Goal: Task Accomplishment & Management: Manage account settings

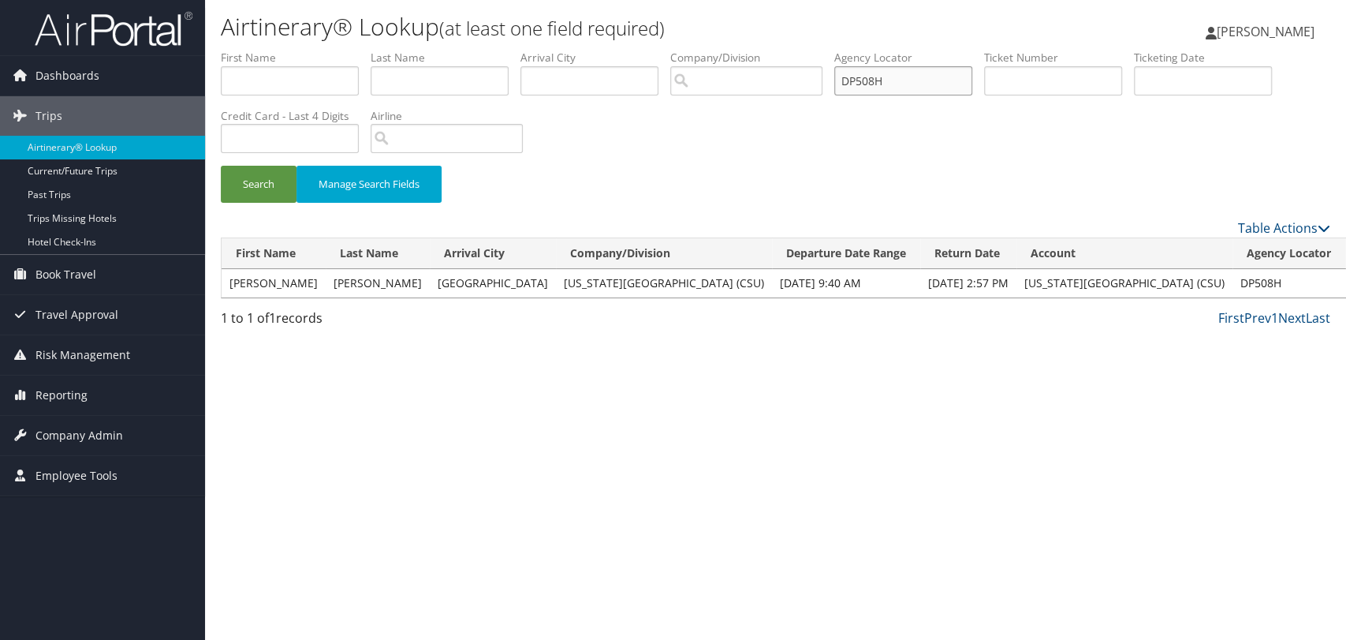
click at [911, 89] on input "DP508H" at bounding box center [903, 80] width 138 height 29
paste input "W34"
click at [221, 166] on button "Search" at bounding box center [259, 184] width 76 height 37
click at [1306, 279] on link "View" at bounding box center [1318, 282] width 24 height 15
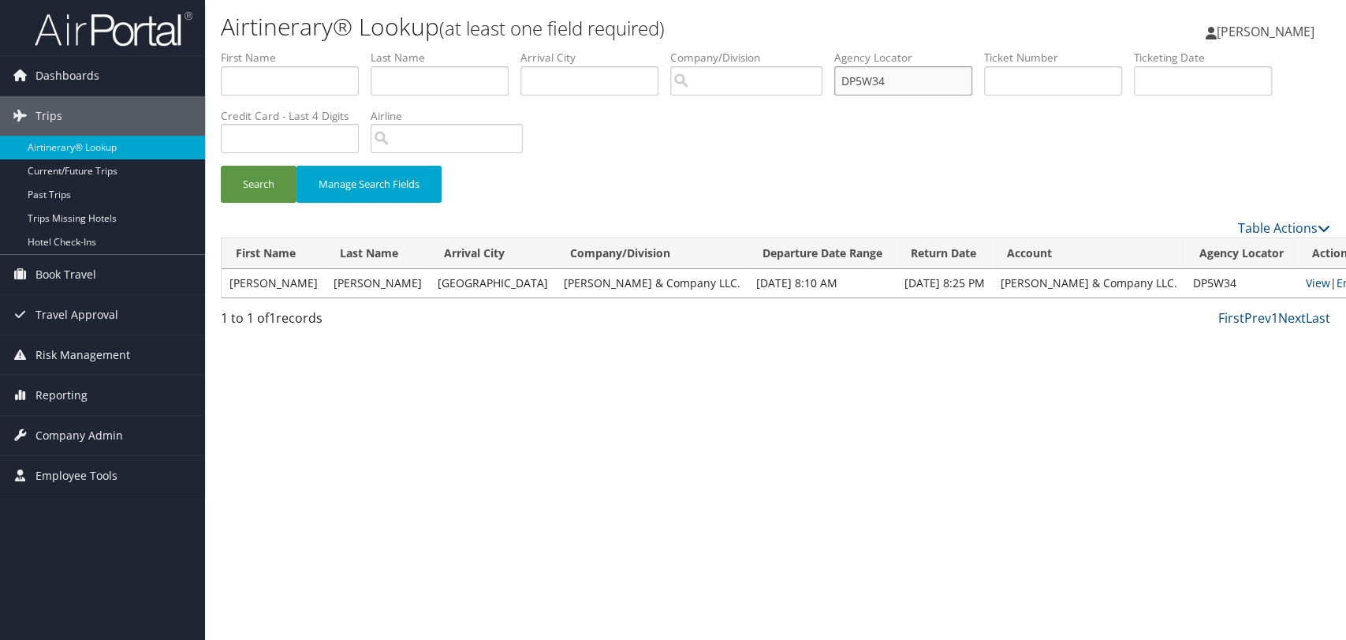
click at [864, 72] on input "DP5W34" at bounding box center [903, 80] width 138 height 29
paste input "YTW"
click at [221, 166] on button "Search" at bounding box center [259, 184] width 76 height 37
click at [1306, 285] on link "View" at bounding box center [1318, 282] width 24 height 15
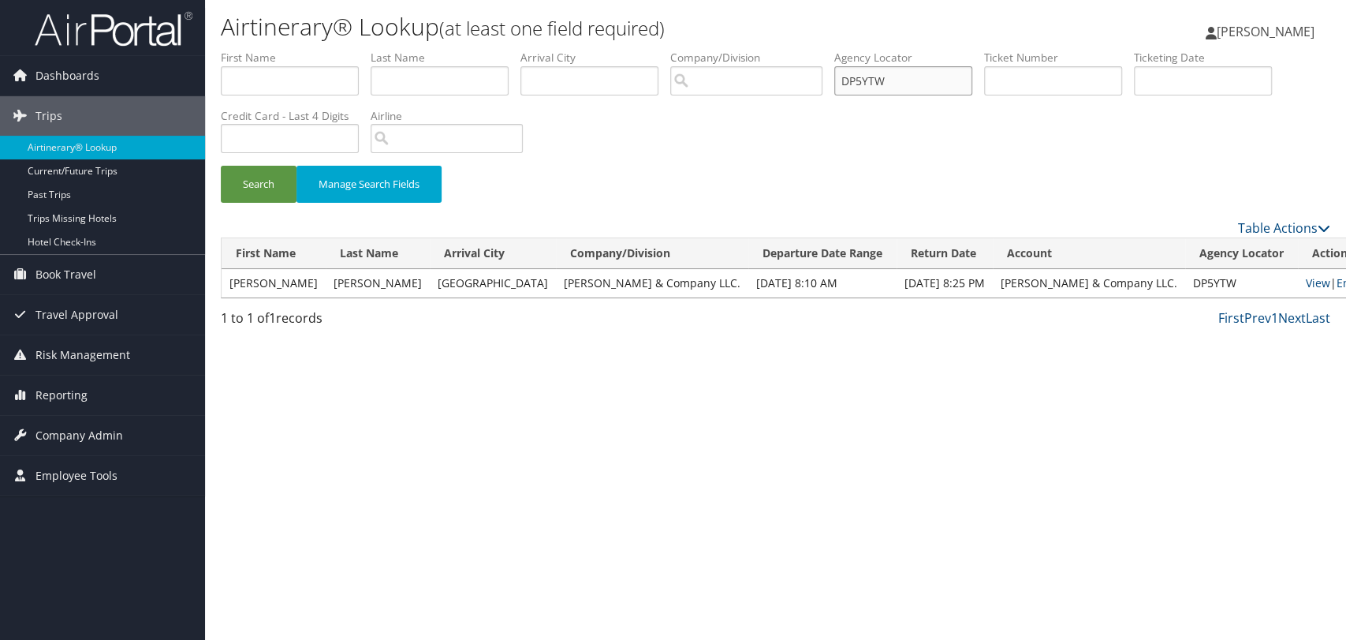
click at [901, 77] on input "DP5YTW" at bounding box center [903, 80] width 138 height 29
paste input "6HLD"
type input "DP6HLD"
click at [221, 166] on button "Search" at bounding box center [259, 184] width 76 height 37
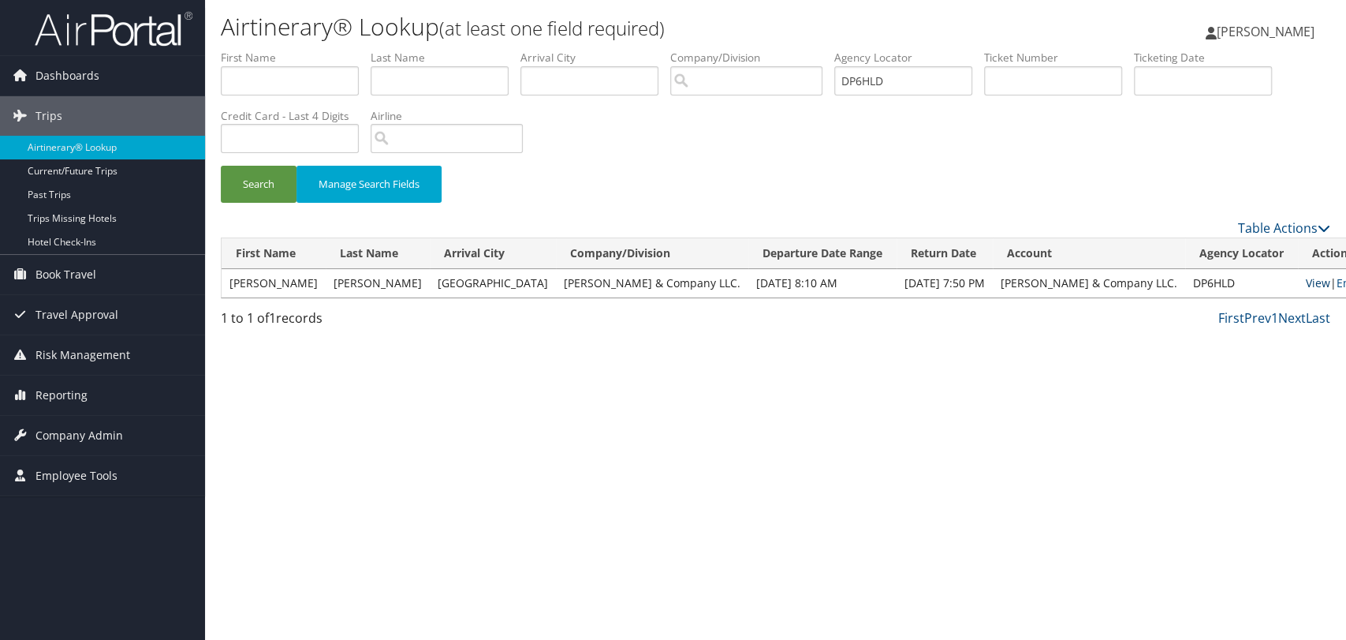
click at [1306, 276] on link "View" at bounding box center [1318, 282] width 24 height 15
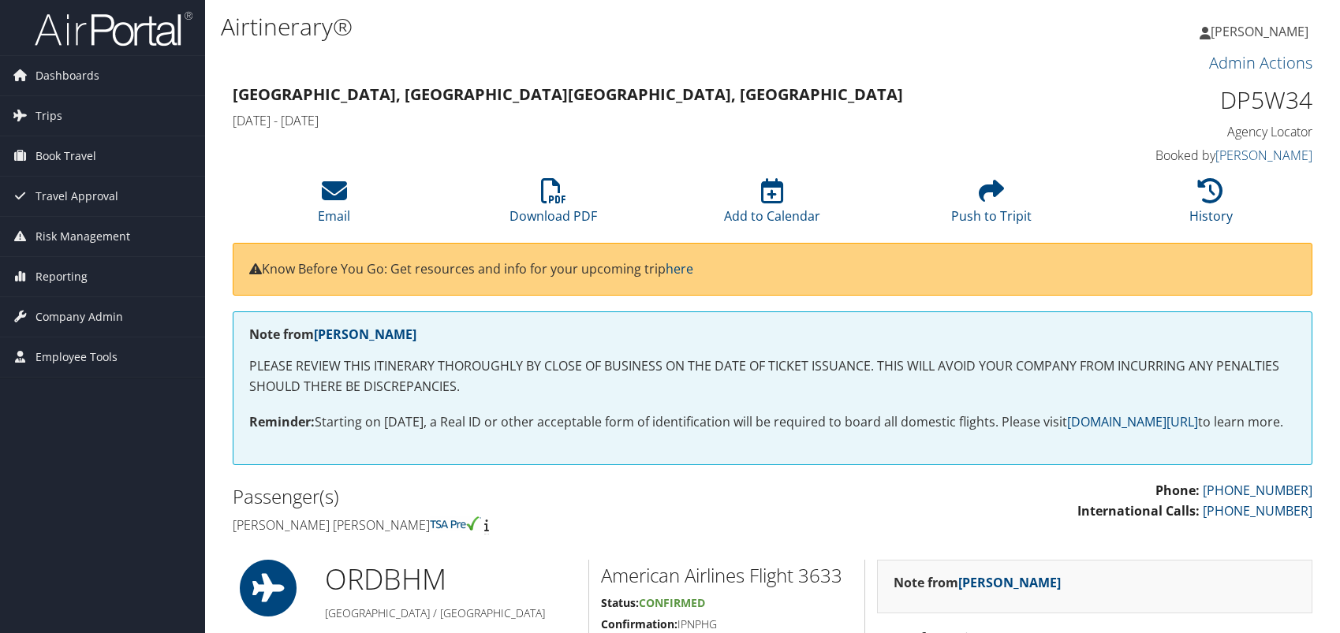
scroll to position [88, 0]
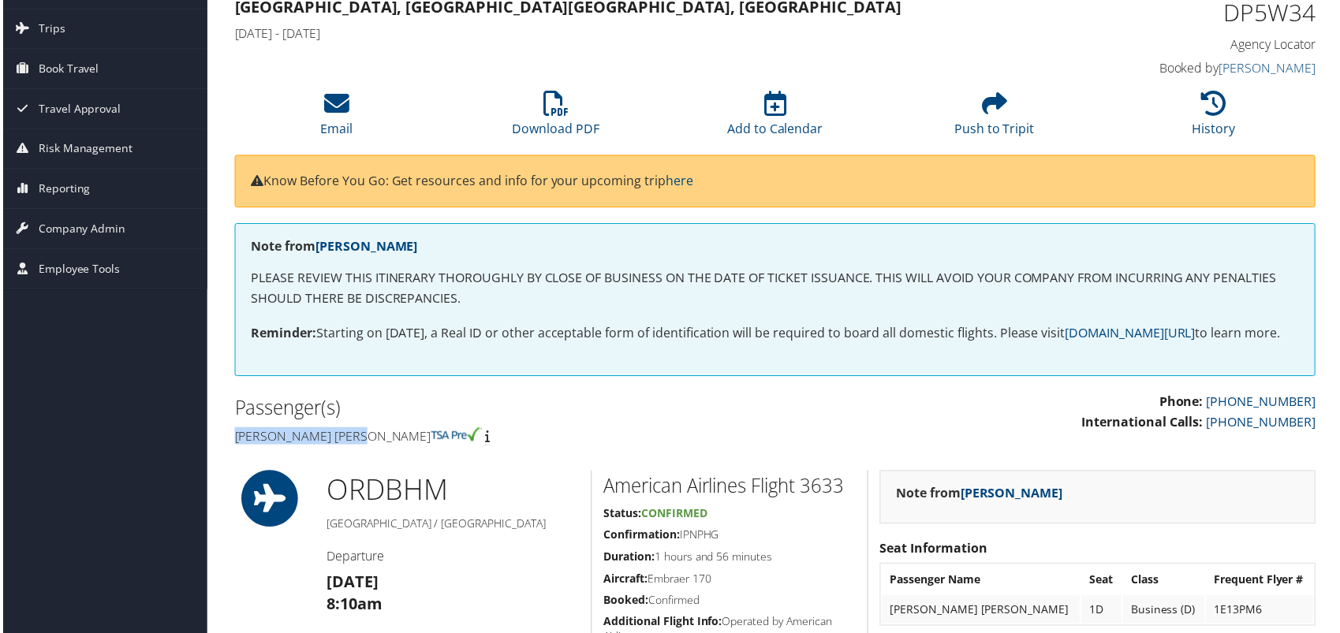
click at [369, 453] on div "Passenger(s) Timothy wayne Smith" at bounding box center [498, 423] width 555 height 59
click at [545, 99] on icon at bounding box center [555, 103] width 25 height 25
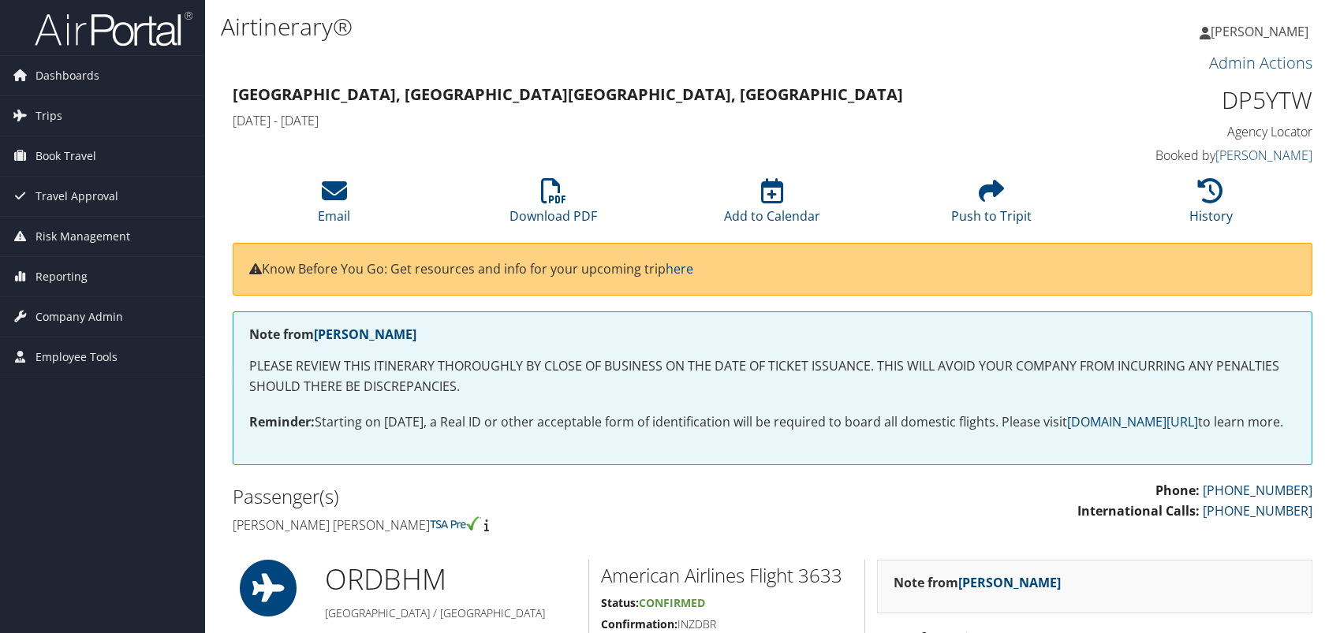
scroll to position [175, 0]
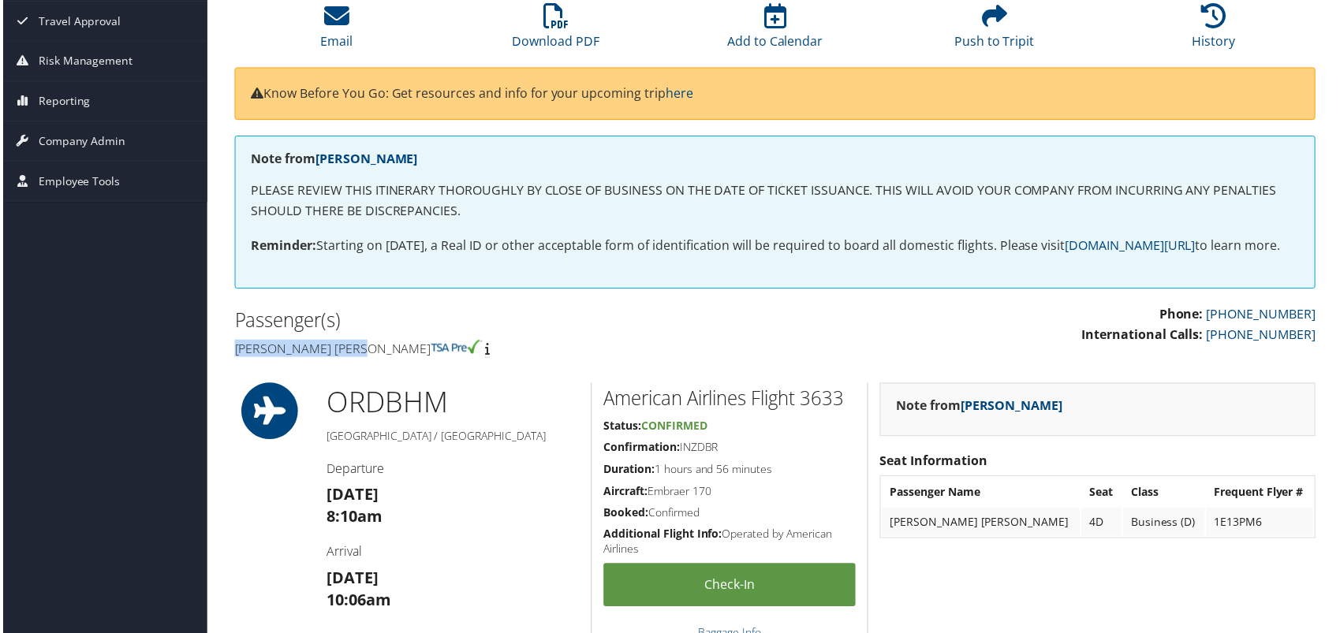
drag, startPoint x: 230, startPoint y: 368, endPoint x: 369, endPoint y: 379, distance: 139.2
click at [369, 365] on div "Passenger(s) [PERSON_NAME] [PERSON_NAME]" at bounding box center [498, 335] width 555 height 59
copy h4 "[PERSON_NAME] [PERSON_NAME]"
click at [532, 32] on link "Download PDF" at bounding box center [556, 31] width 88 height 38
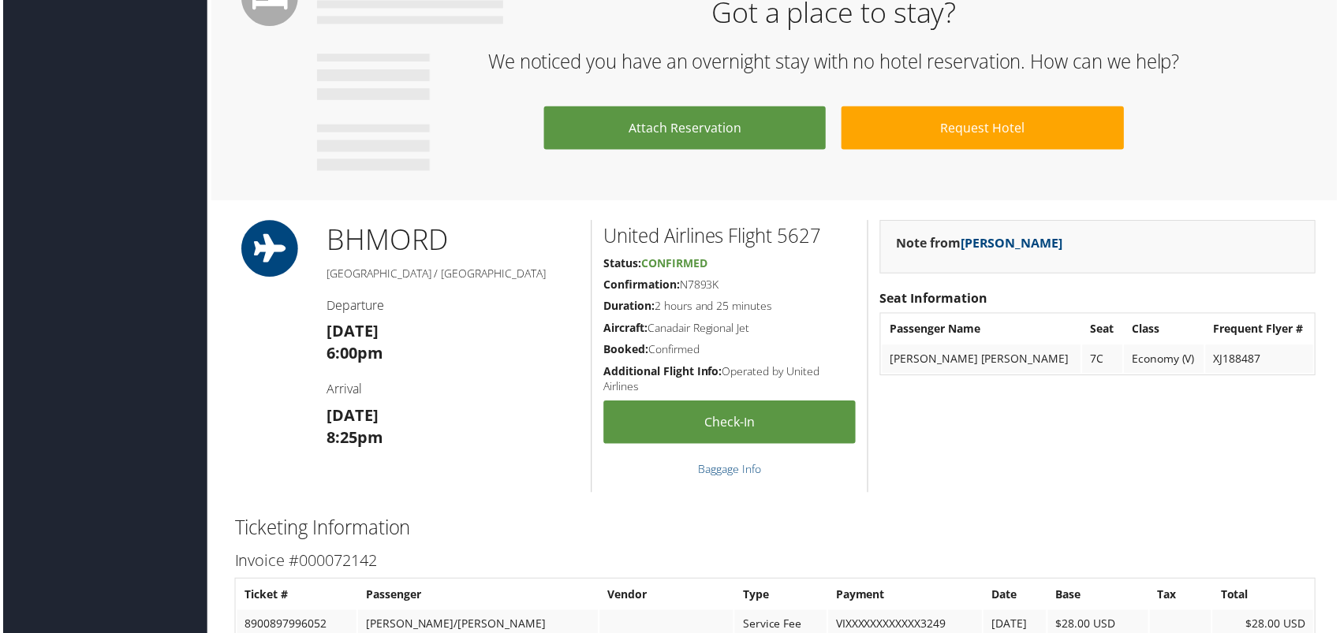
scroll to position [263, 0]
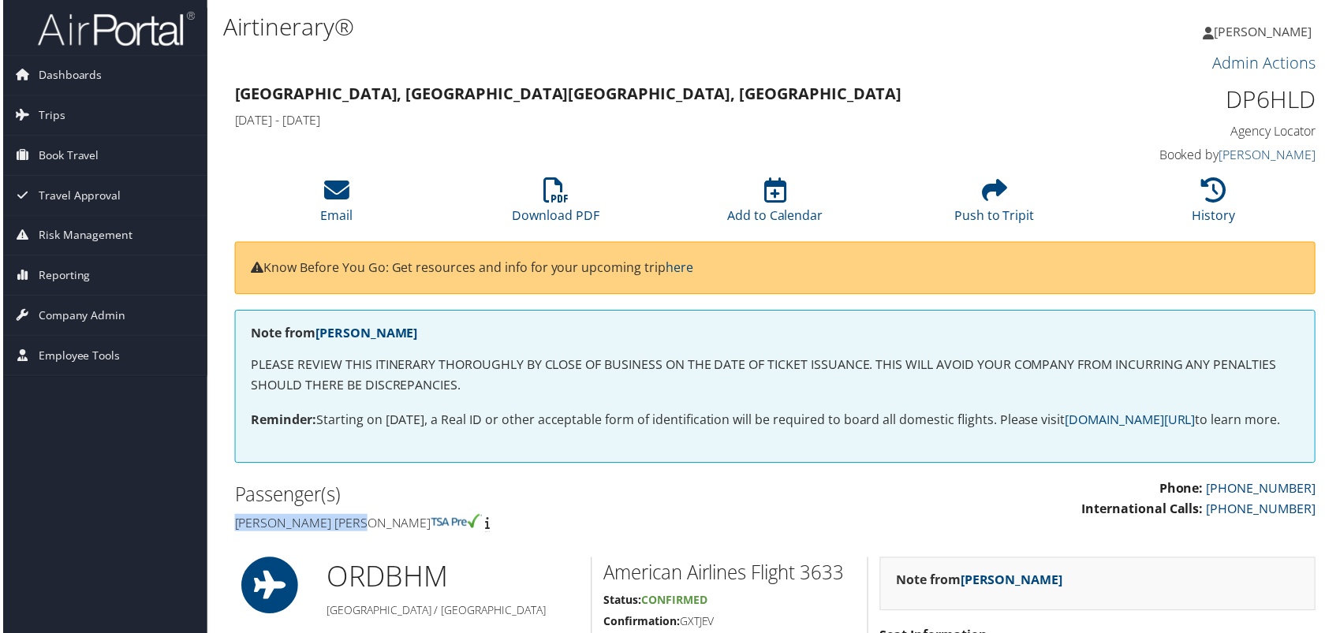
click at [562, 214] on link "Download PDF" at bounding box center [556, 206] width 88 height 38
click at [64, 317] on span "Company Admin" at bounding box center [79, 316] width 88 height 39
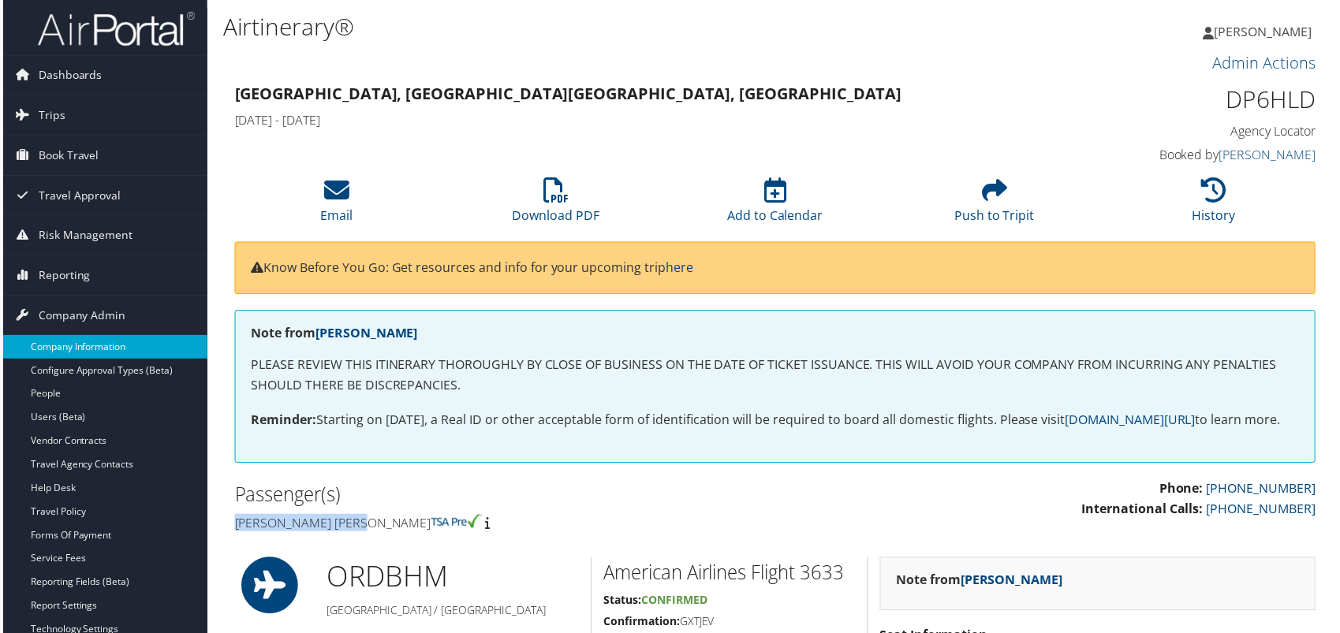
click at [73, 354] on link "Company Information" at bounding box center [102, 349] width 205 height 24
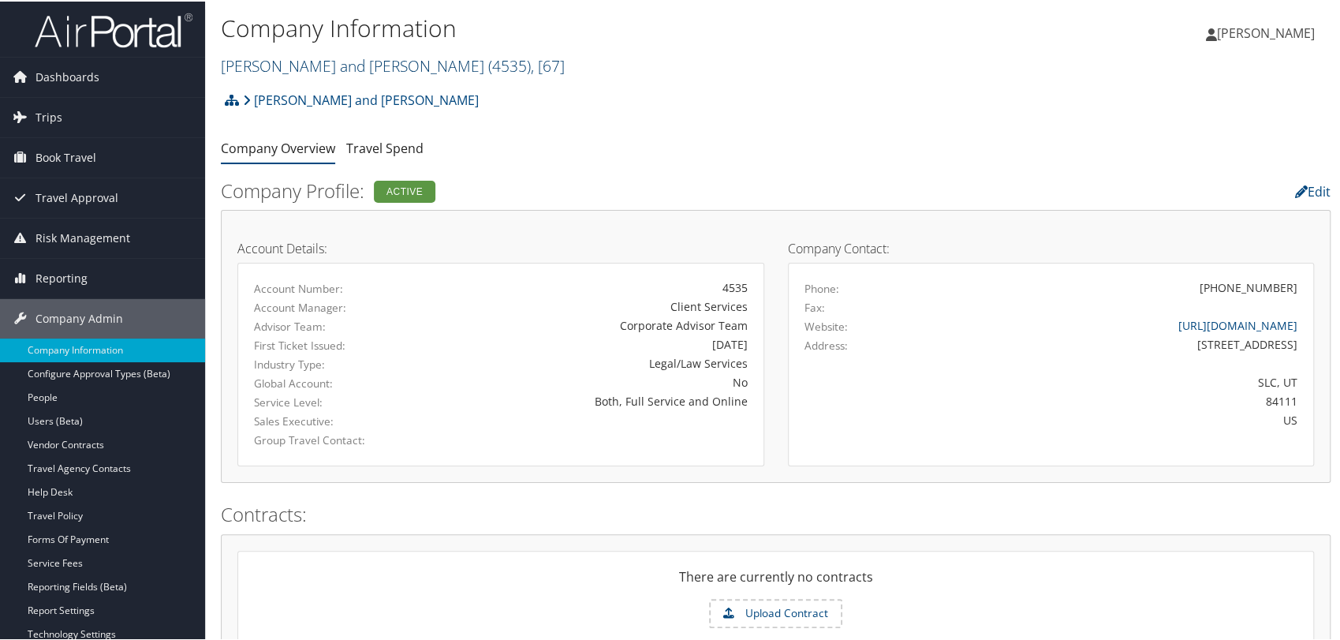
click at [488, 69] on span "( 4535 )" at bounding box center [509, 64] width 43 height 21
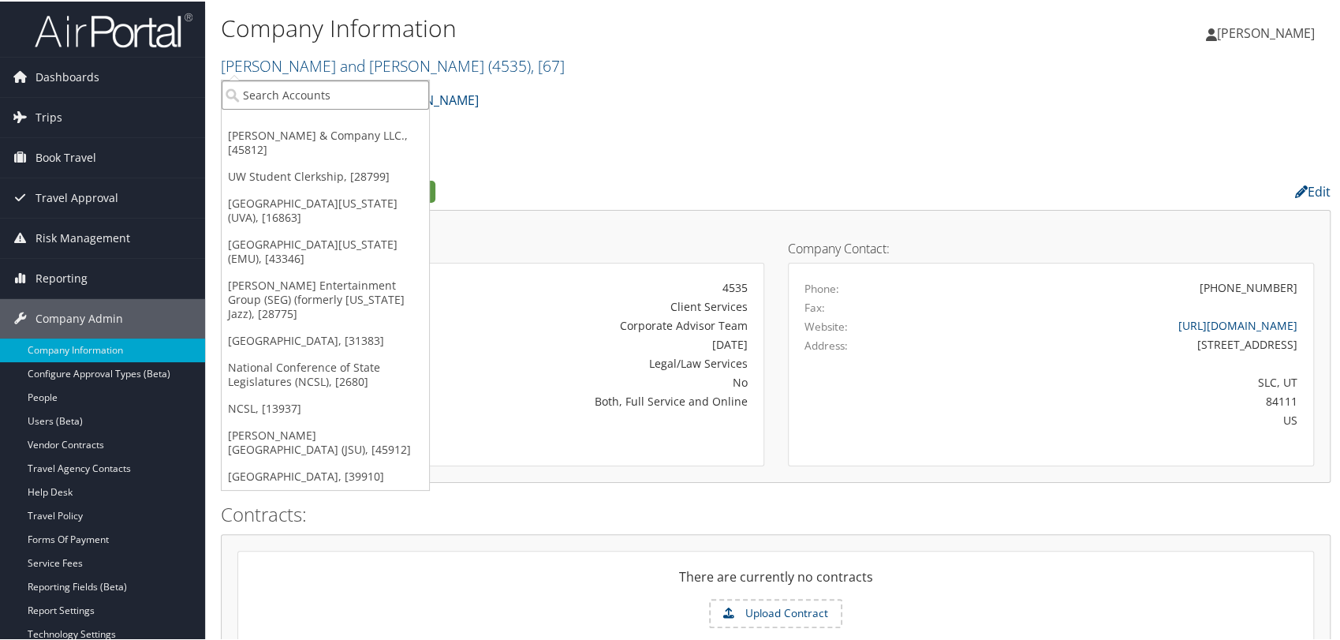
click at [297, 95] on input "search" at bounding box center [325, 93] width 207 height 29
type input "stark"
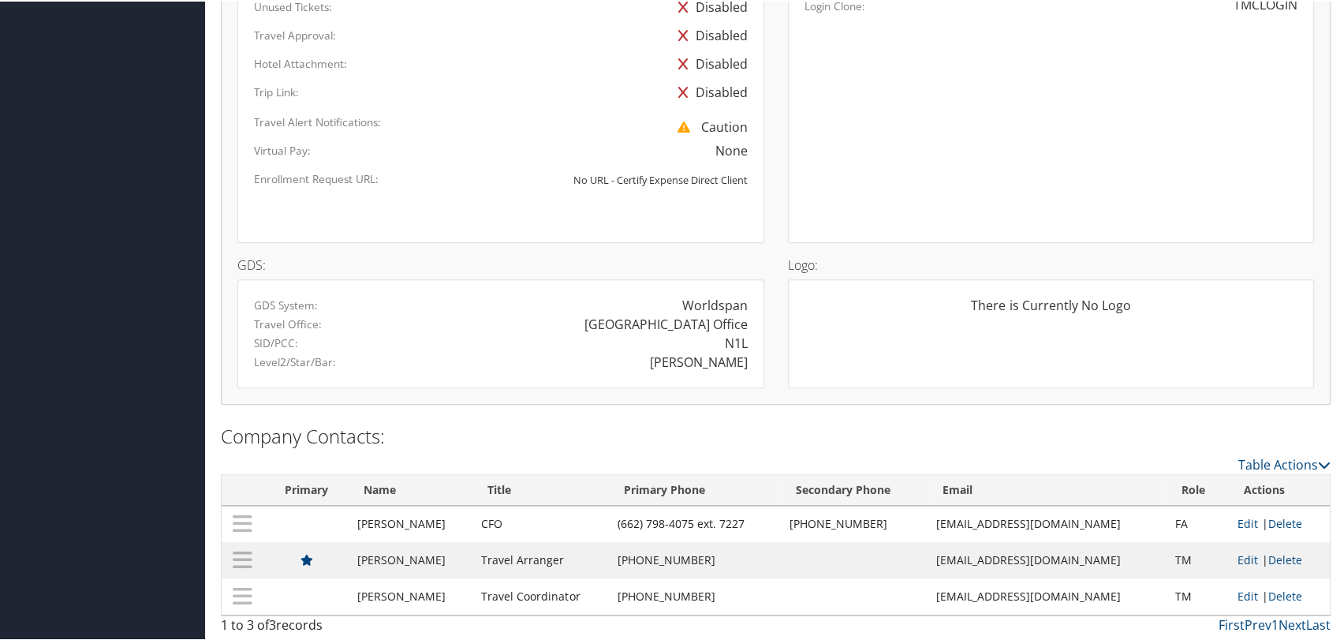
scroll to position [369, 0]
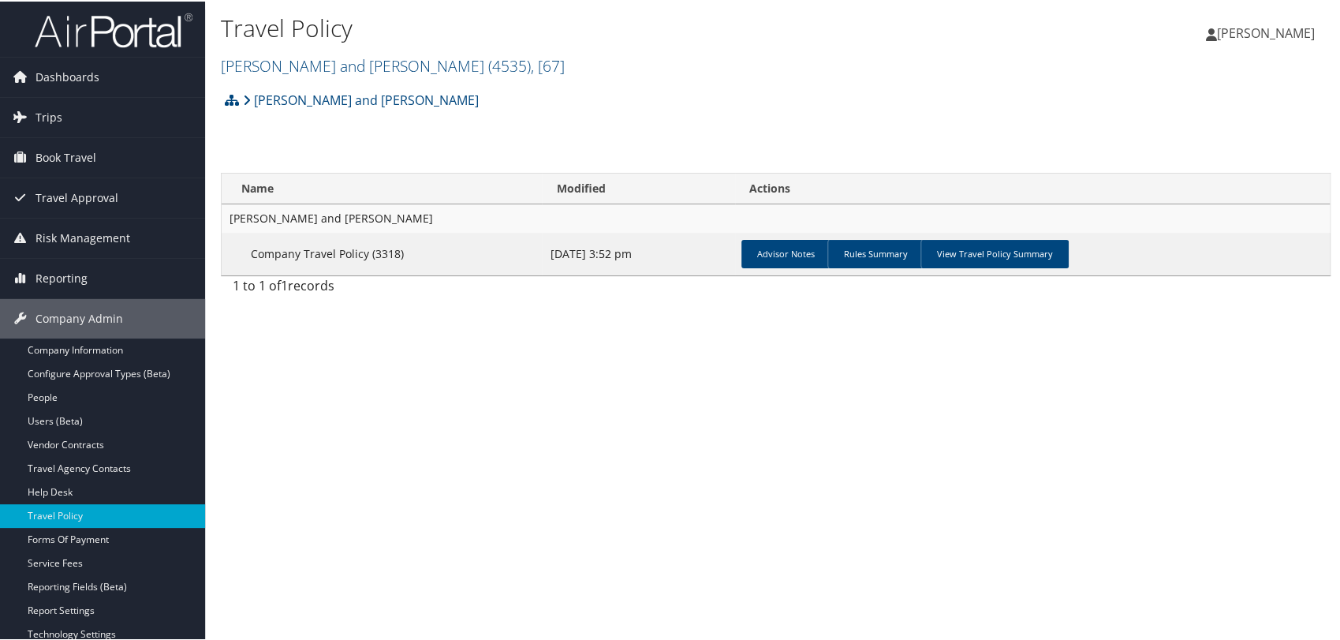
click at [427, 75] on h2 "[PERSON_NAME] and [PERSON_NAME] ( 4535 ) , [ 67 ]" at bounding box center [591, 63] width 740 height 27
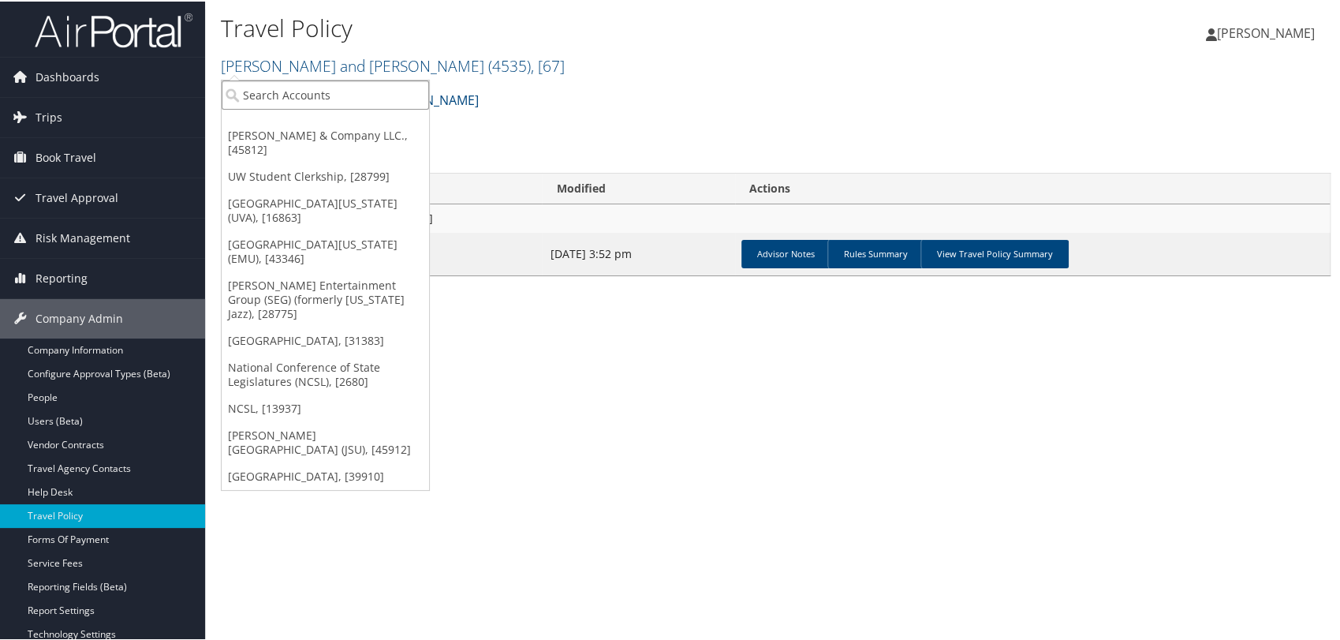
click at [394, 93] on input "search" at bounding box center [325, 93] width 207 height 29
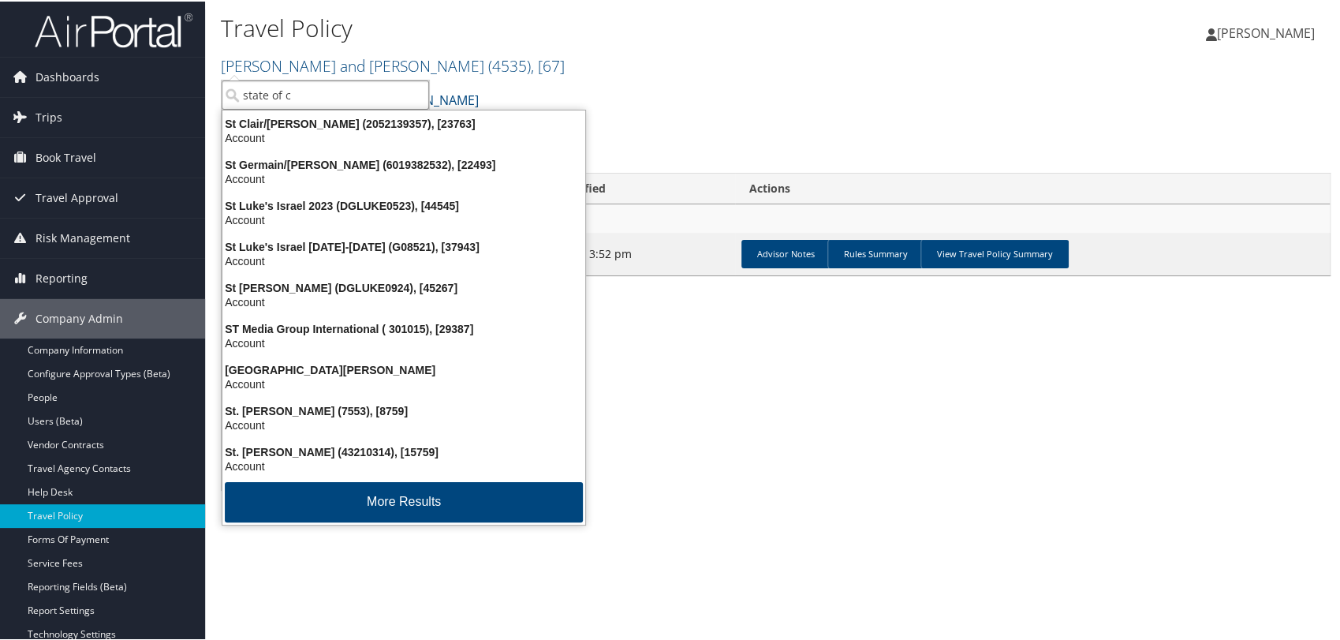
type input "state of co"
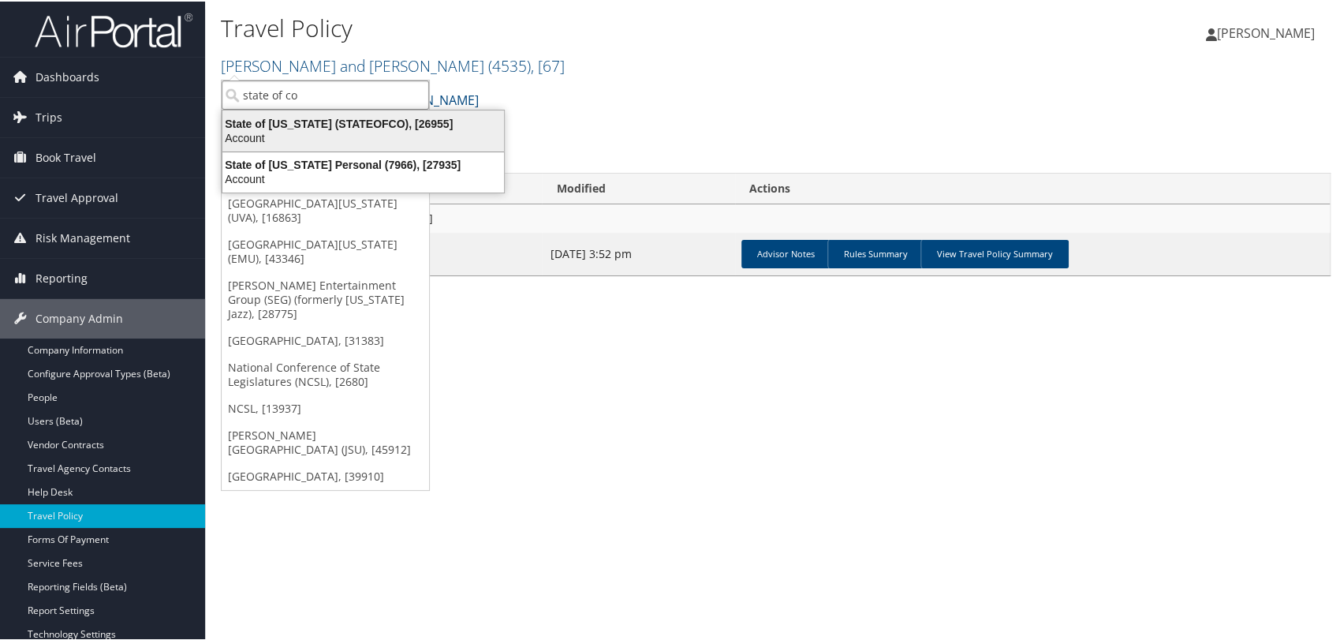
click at [368, 128] on div "State of [US_STATE] (STATEOFCO), [26955]" at bounding box center [363, 122] width 300 height 14
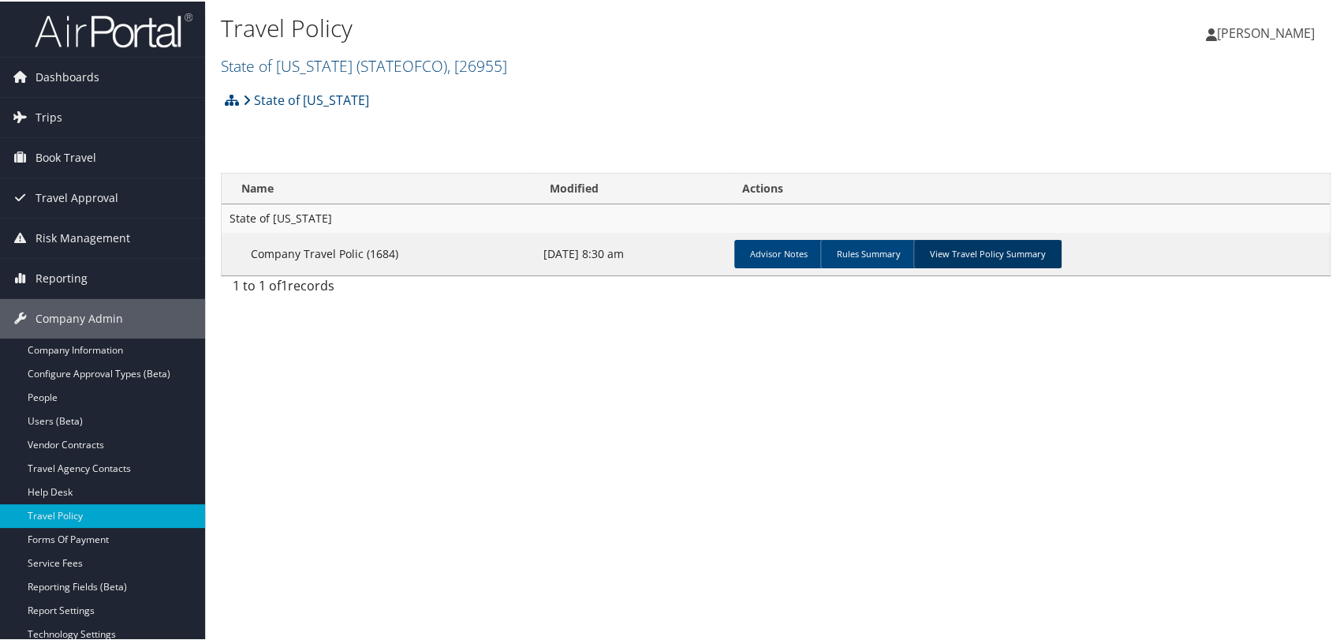
click at [974, 248] on link "View Travel Policy Summary" at bounding box center [987, 252] width 148 height 28
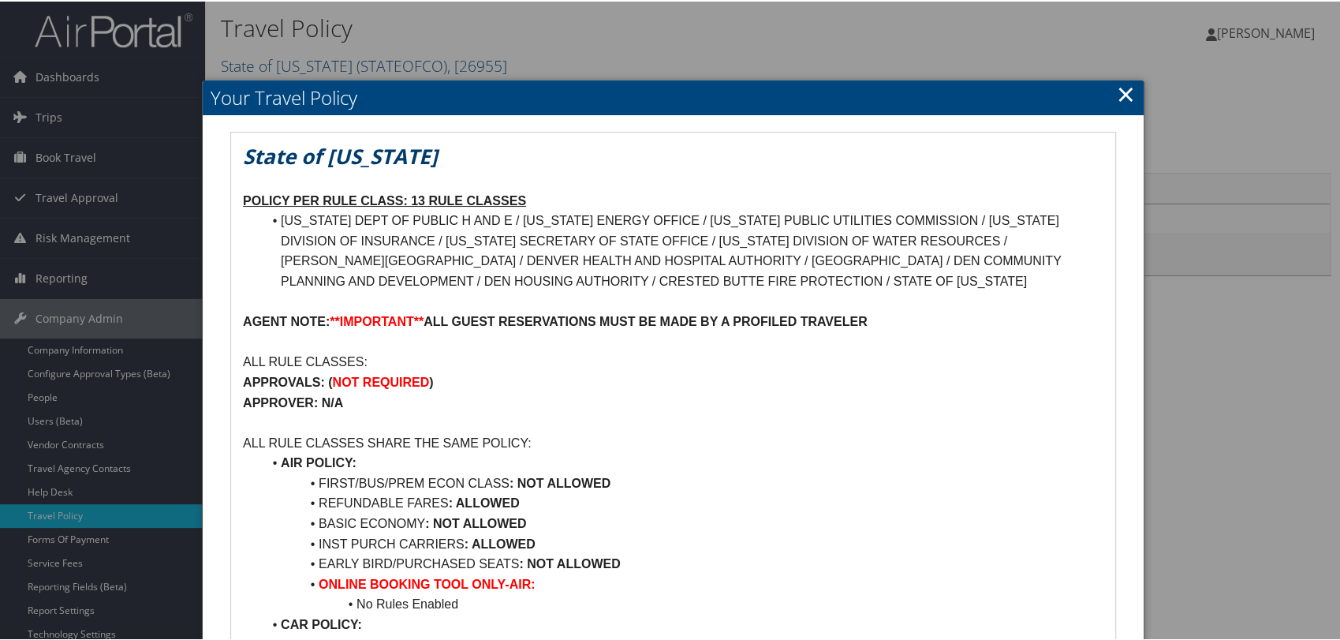
click at [1125, 94] on link "×" at bounding box center [1126, 93] width 18 height 32
